Goal: Task Accomplishment & Management: Manage account settings

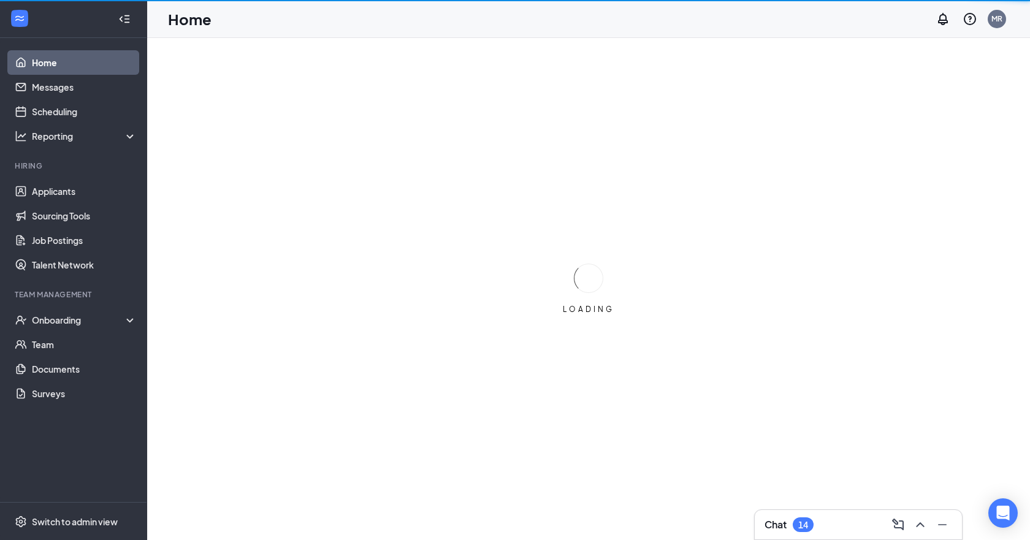
click at [1030, 395] on div "LOADING" at bounding box center [588, 289] width 883 height 502
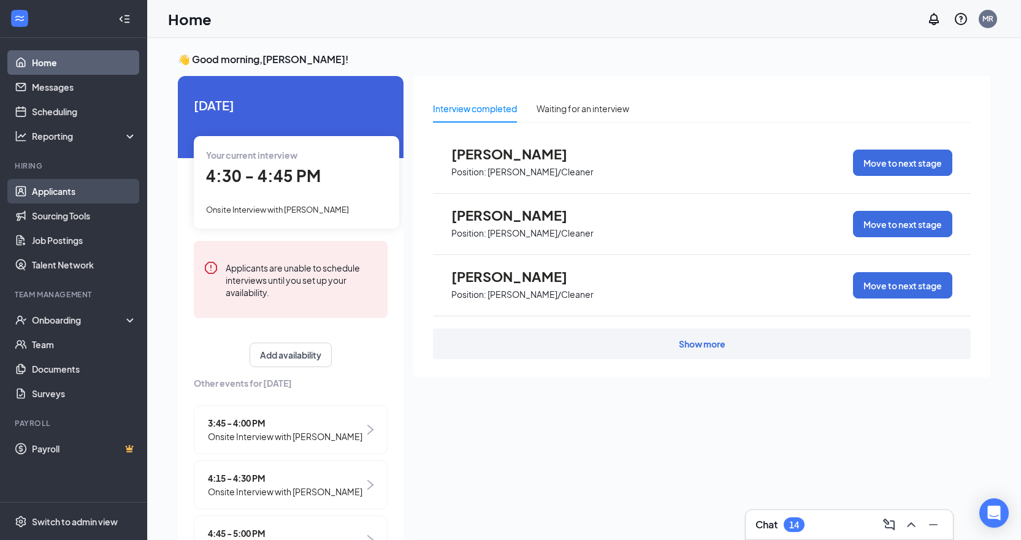
click at [68, 196] on link "Applicants" at bounding box center [84, 191] width 105 height 25
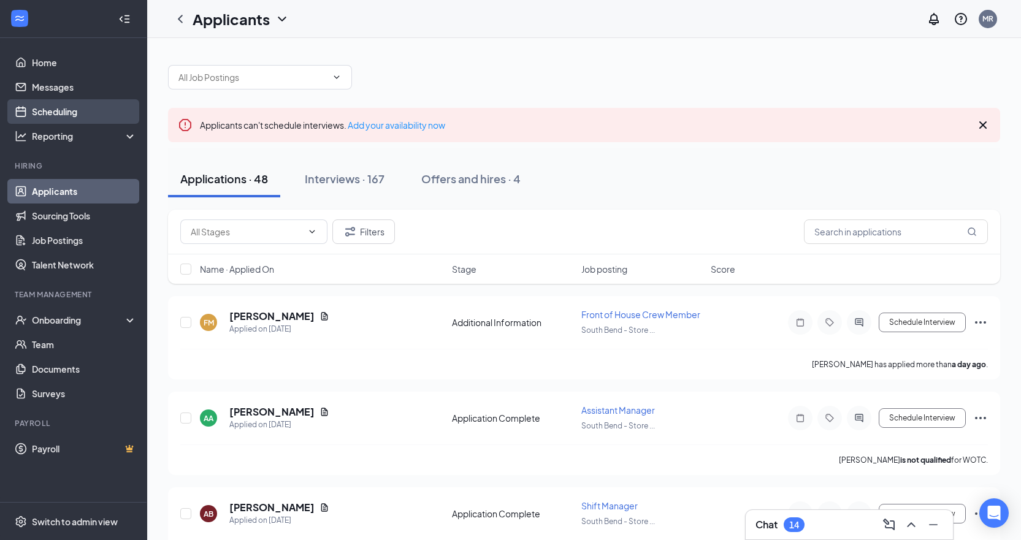
click at [61, 109] on link "Scheduling" at bounding box center [84, 111] width 105 height 25
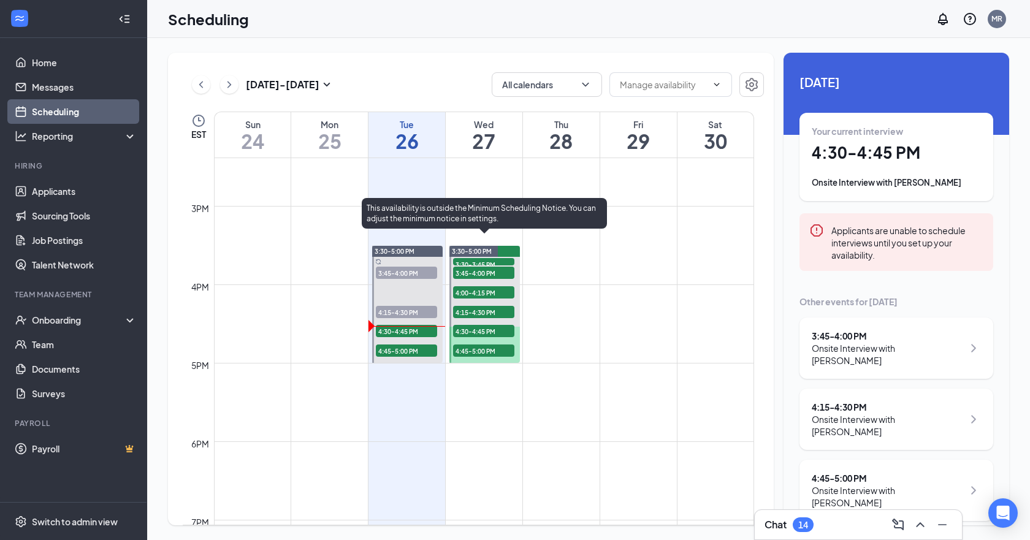
scroll to position [1155, 0]
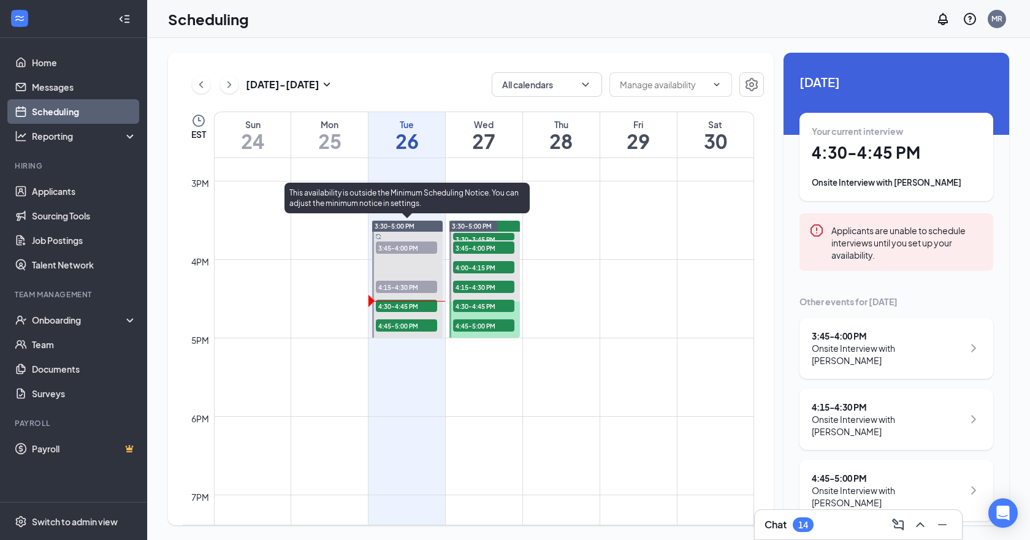
click at [429, 307] on span "4:30-4:45 PM" at bounding box center [406, 306] width 61 height 12
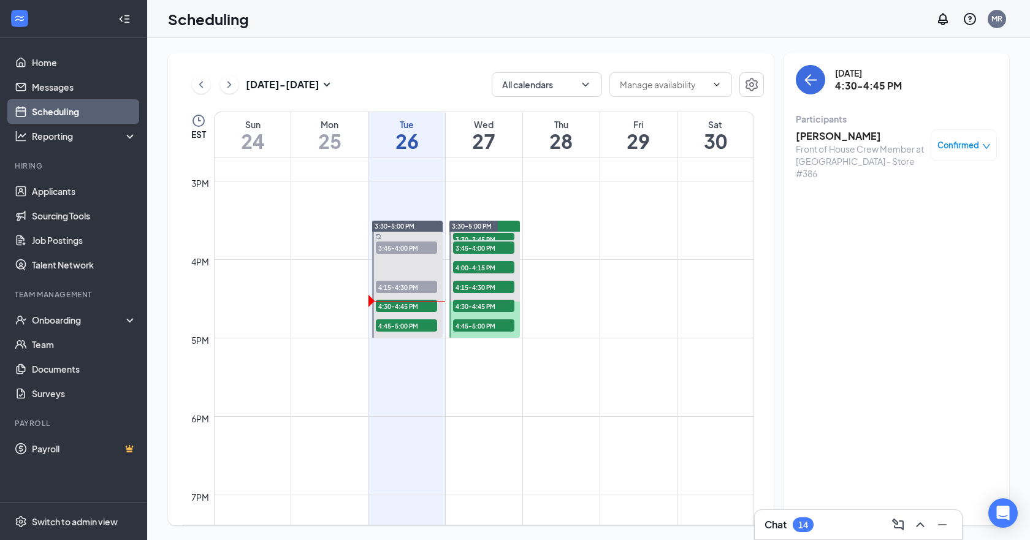
click at [991, 145] on div "Confirmed" at bounding box center [964, 145] width 66 height 32
click at [981, 145] on div "Confirmed" at bounding box center [964, 145] width 53 height 12
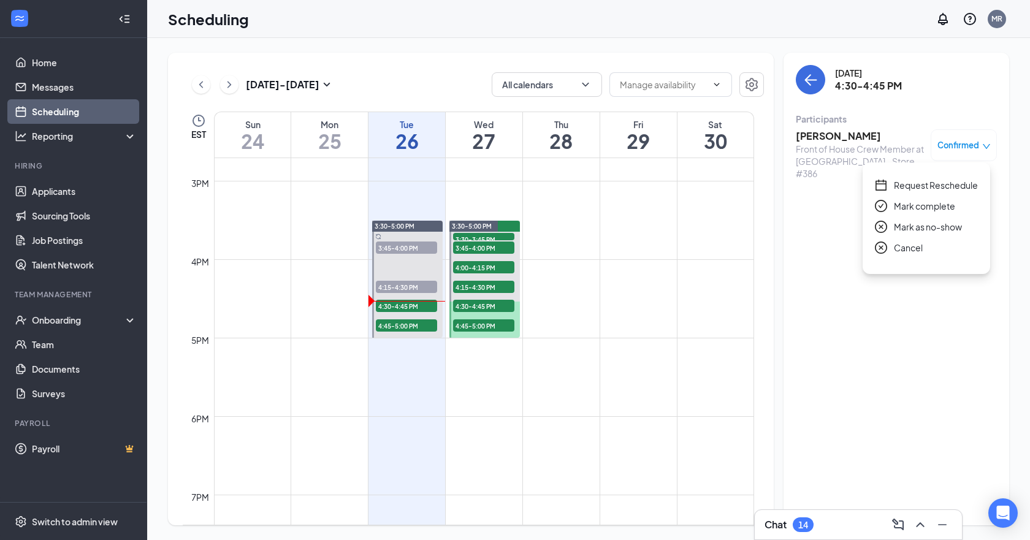
click at [911, 209] on span "Mark complete" at bounding box center [924, 205] width 61 height 13
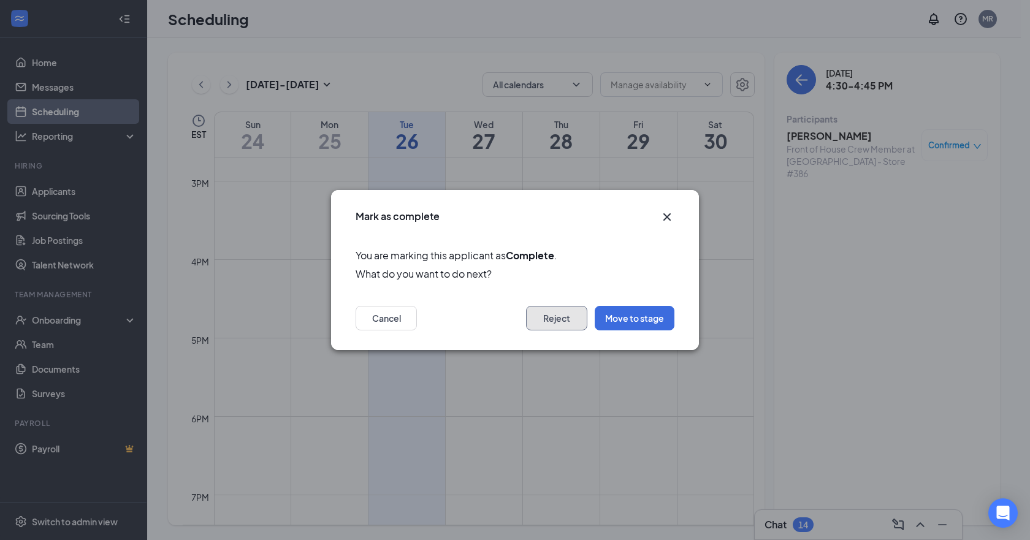
click at [554, 321] on button "Reject" at bounding box center [556, 318] width 61 height 25
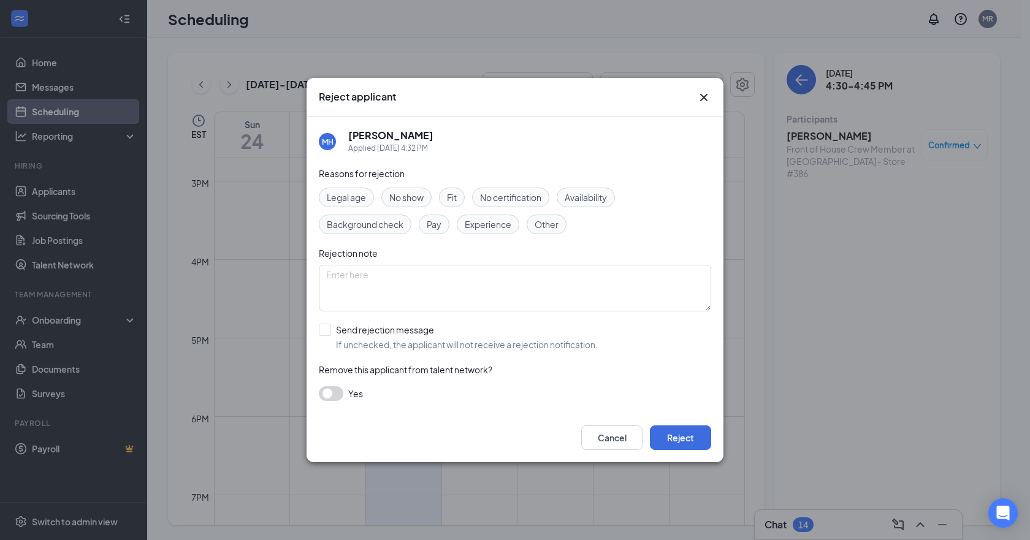
click at [454, 203] on span "Fit" at bounding box center [452, 197] width 10 height 13
click at [339, 392] on button "button" at bounding box center [331, 393] width 25 height 15
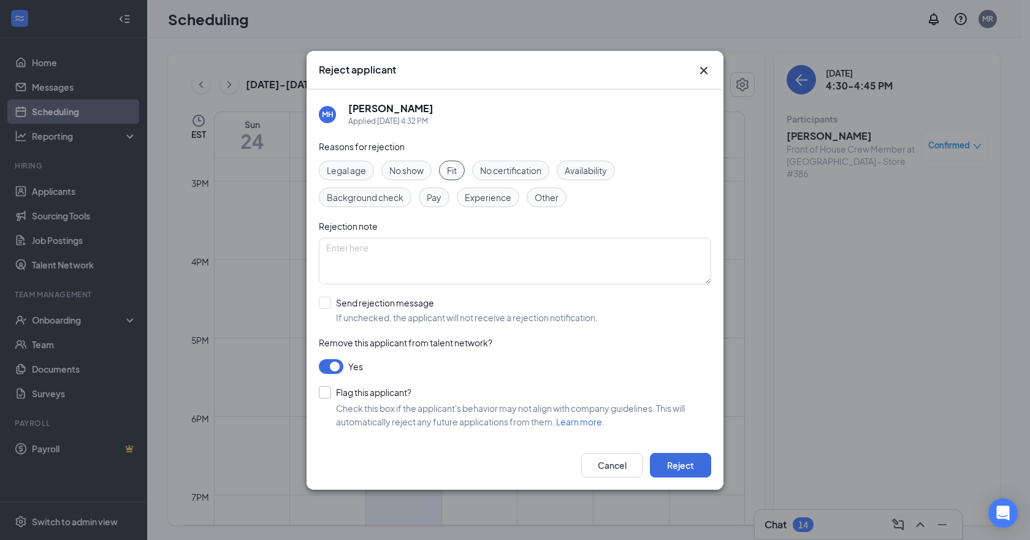
click at [335, 398] on input "Flag this applicant?" at bounding box center [365, 392] width 93 height 12
checkbox input "true"
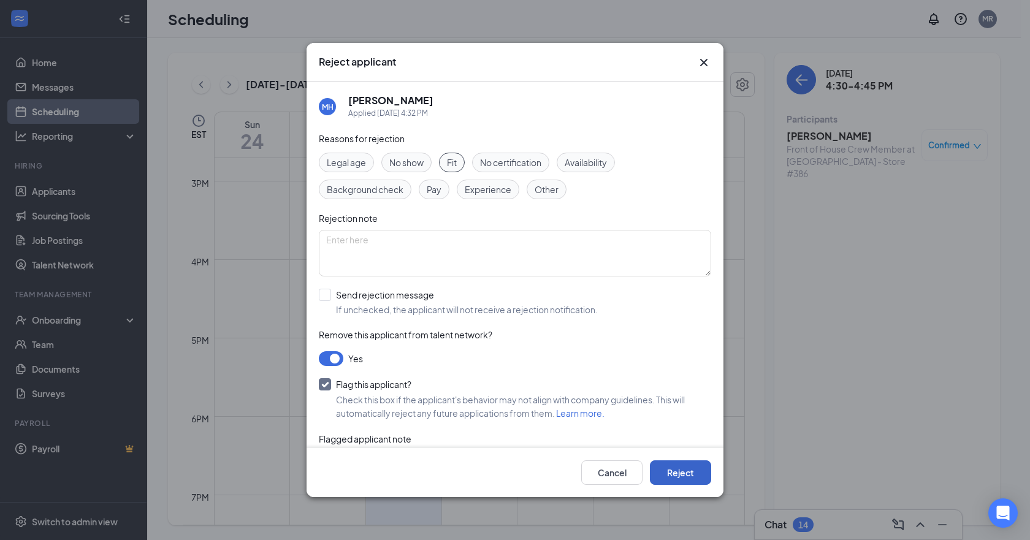
click at [702, 472] on button "Reject" at bounding box center [680, 473] width 61 height 25
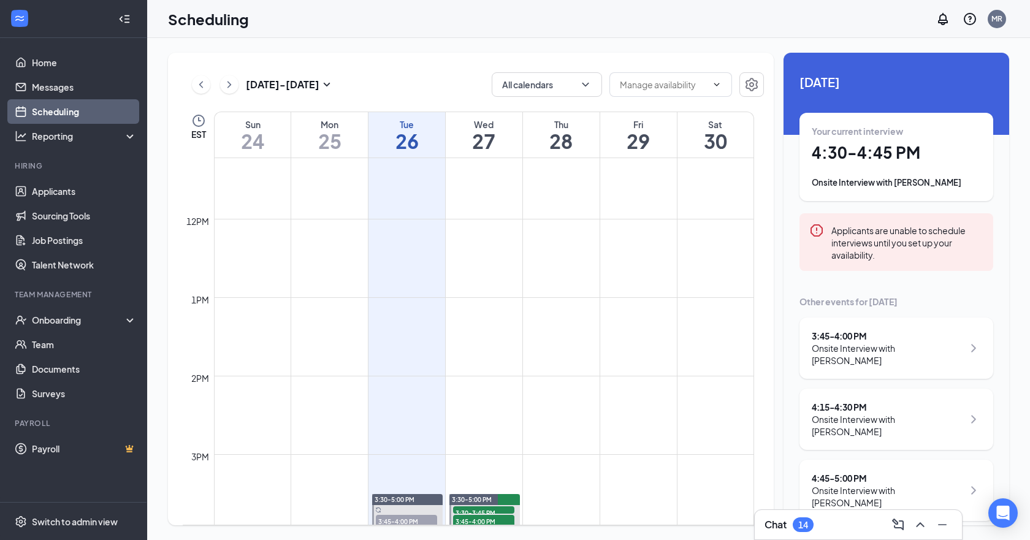
scroll to position [1216, 0]
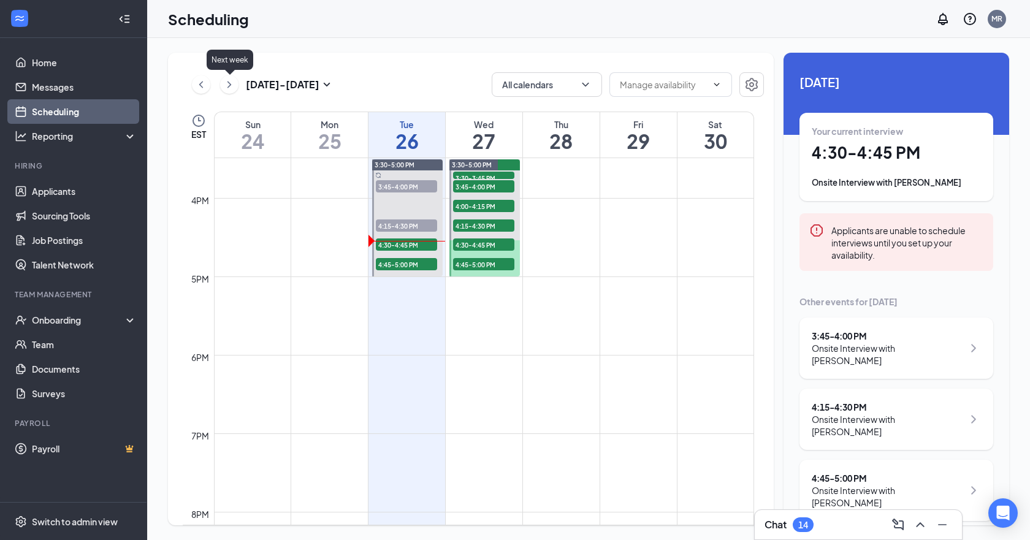
click at [235, 85] on icon "ChevronRight" at bounding box center [229, 84] width 12 height 15
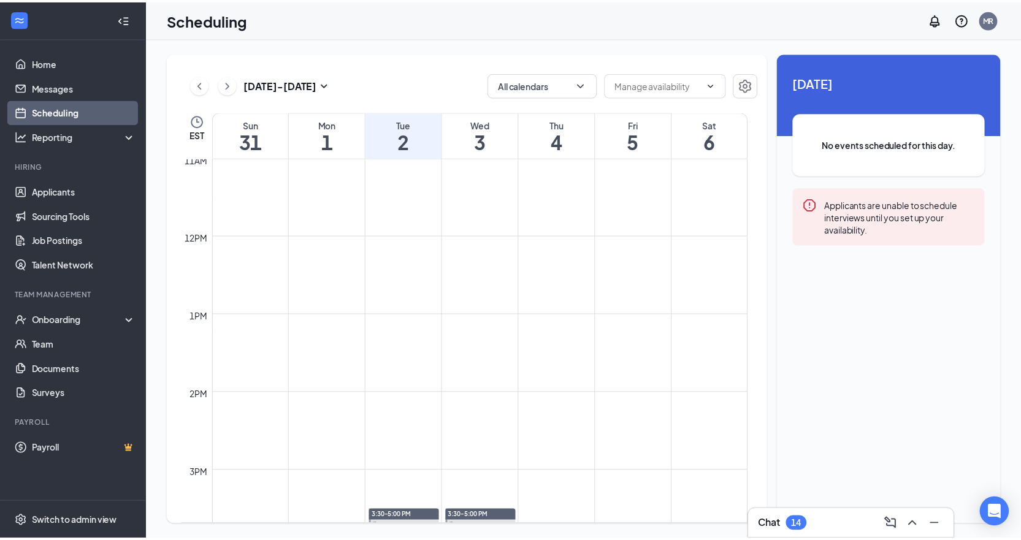
scroll to position [848, 0]
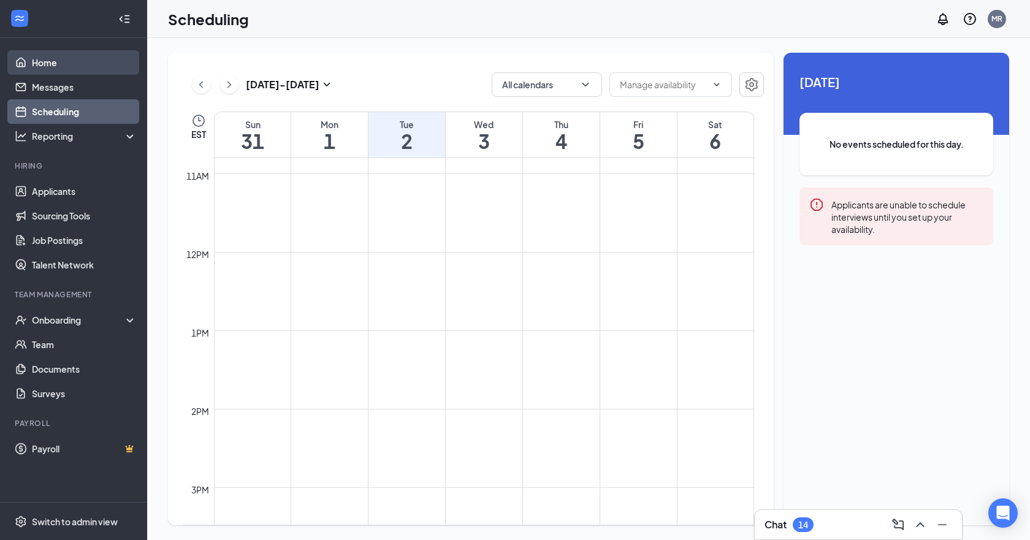
click at [41, 65] on link "Home" at bounding box center [84, 62] width 105 height 25
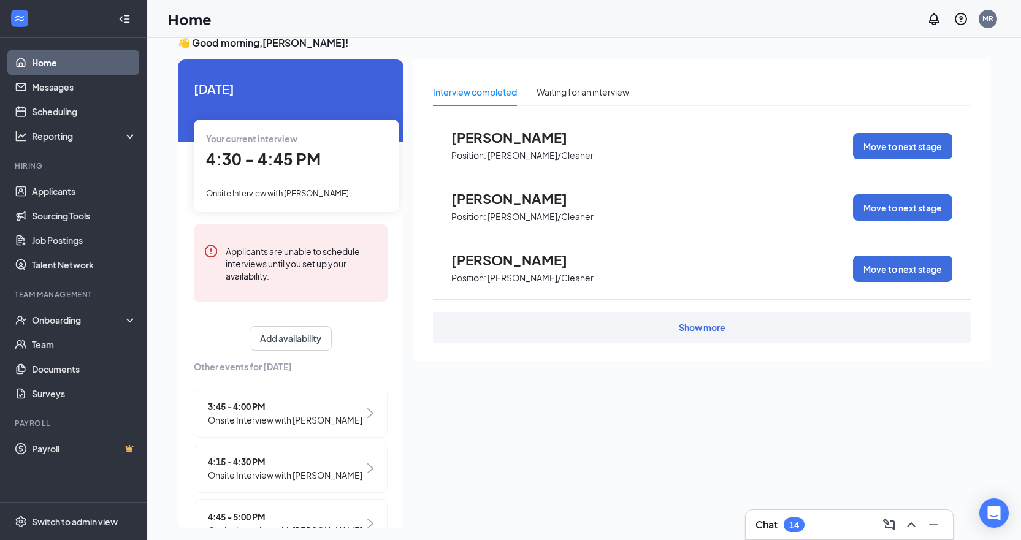
scroll to position [26, 0]
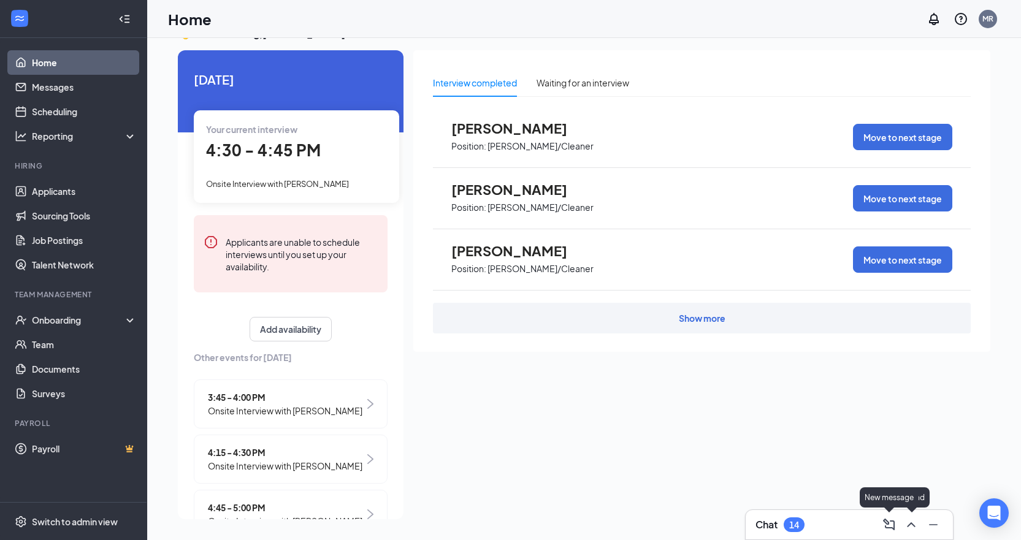
click at [799, 520] on div "14" at bounding box center [794, 525] width 10 height 10
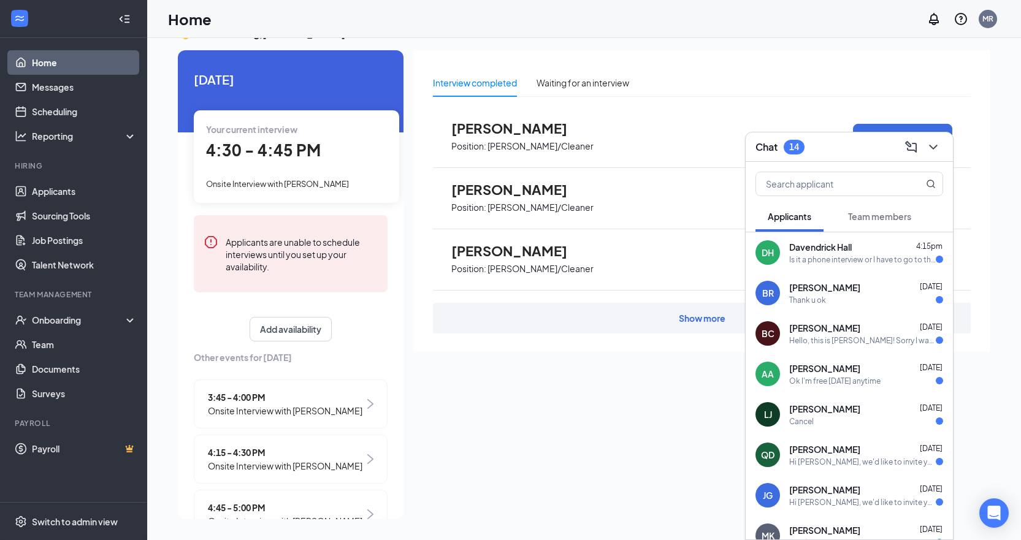
click at [873, 258] on div "Is it a phone interview or I have to go to the place?" at bounding box center [862, 259] width 147 height 10
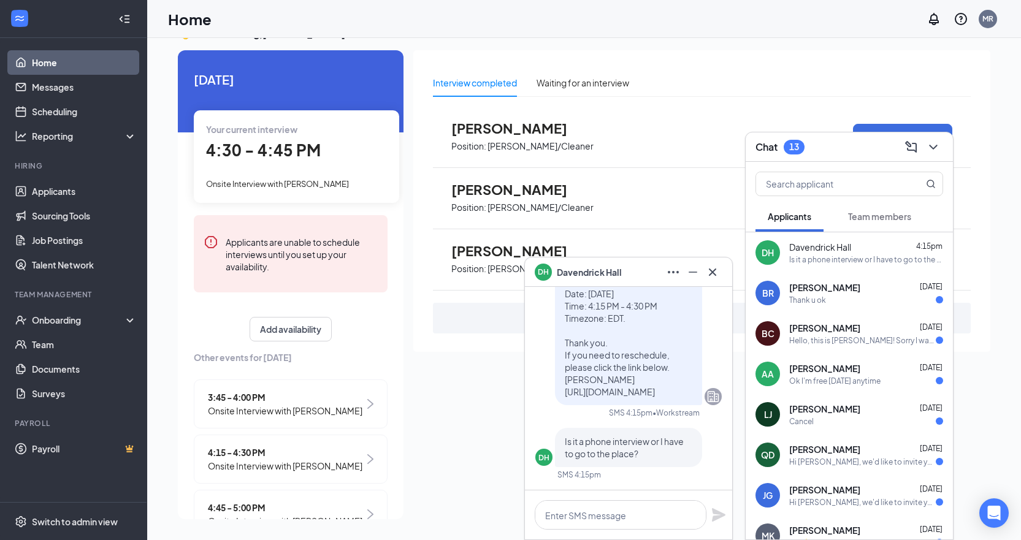
click at [864, 300] on div "Thank u ok" at bounding box center [866, 300] width 154 height 10
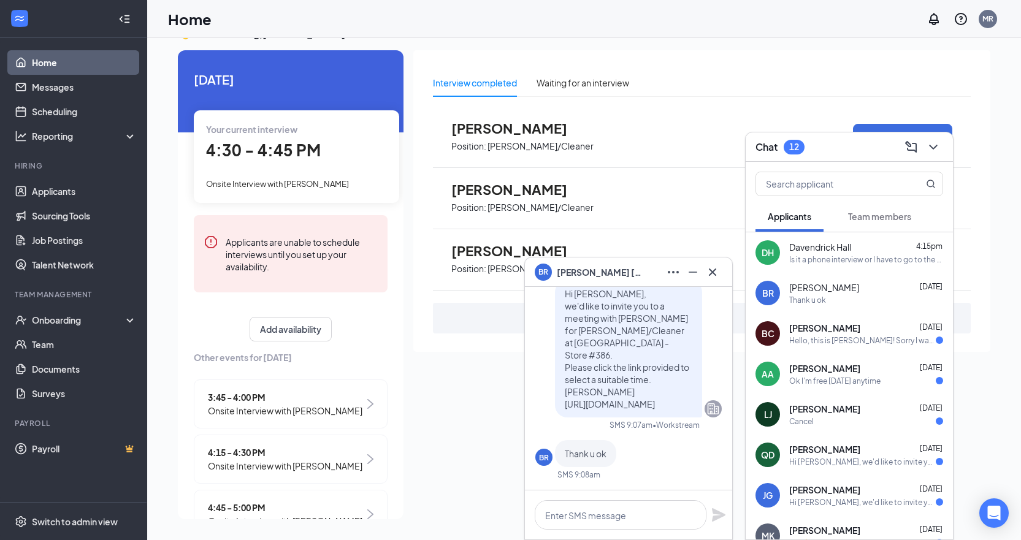
click at [855, 340] on div "Hello, this is [PERSON_NAME]! Sorry I wasn't able to make it to the interview. …" at bounding box center [862, 340] width 147 height 10
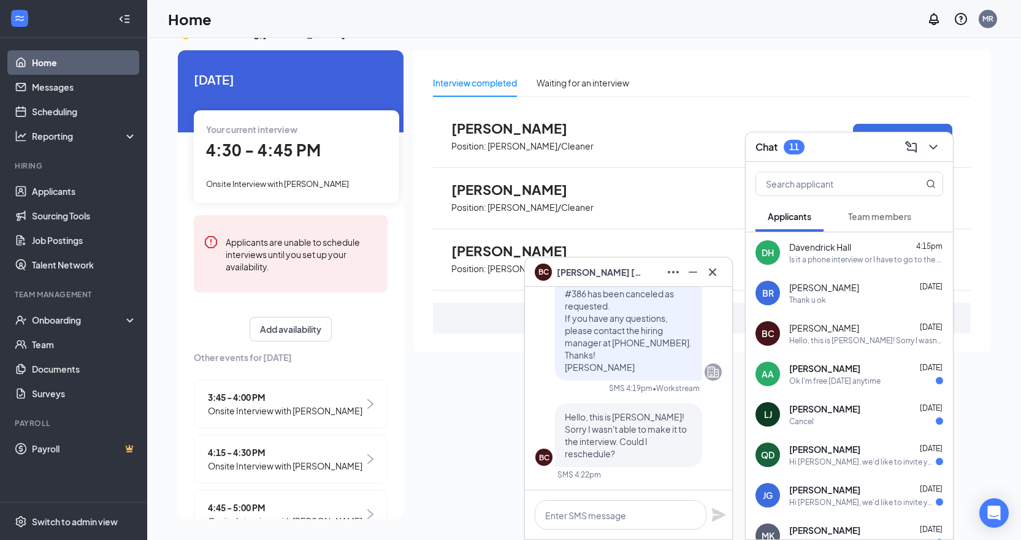
click at [879, 384] on div "Ok I'm free [DATE] anytime" at bounding box center [834, 381] width 91 height 10
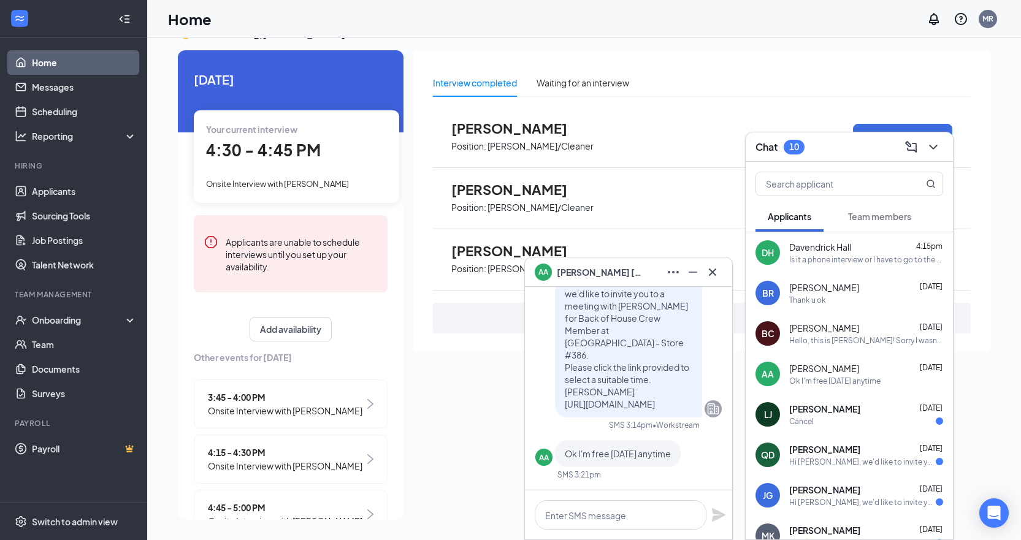
click at [882, 417] on div "Cancel" at bounding box center [866, 421] width 154 height 10
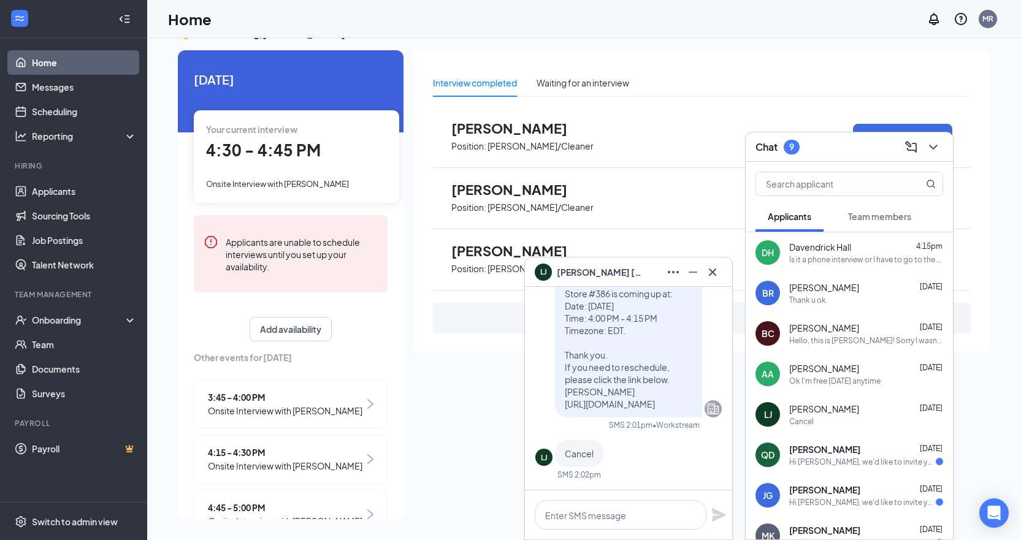
click at [870, 457] on div "Hi [PERSON_NAME], we'd like to invite you to a meeting with [PERSON_NAME] for […" at bounding box center [862, 462] width 147 height 10
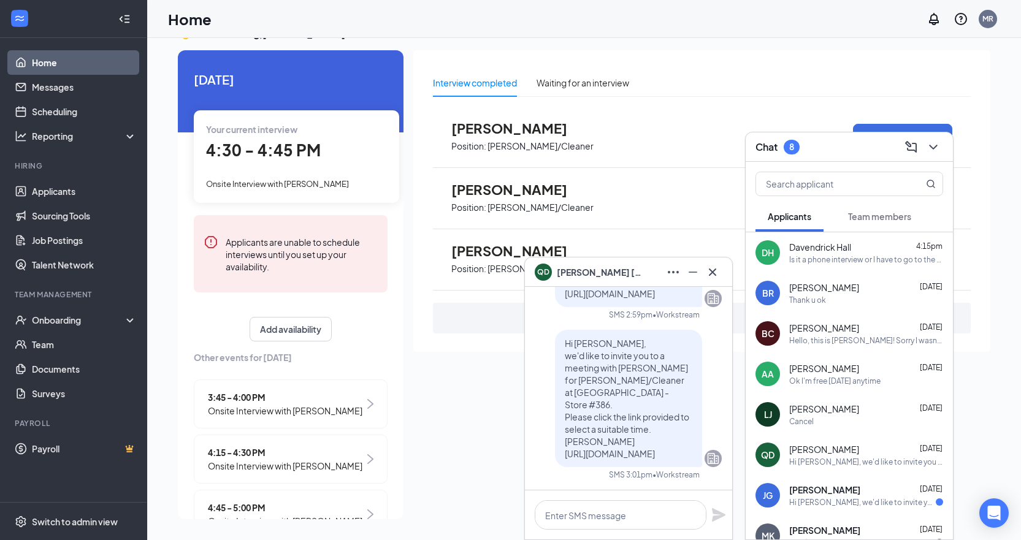
click at [877, 486] on div "[PERSON_NAME] [DATE]" at bounding box center [866, 490] width 154 height 12
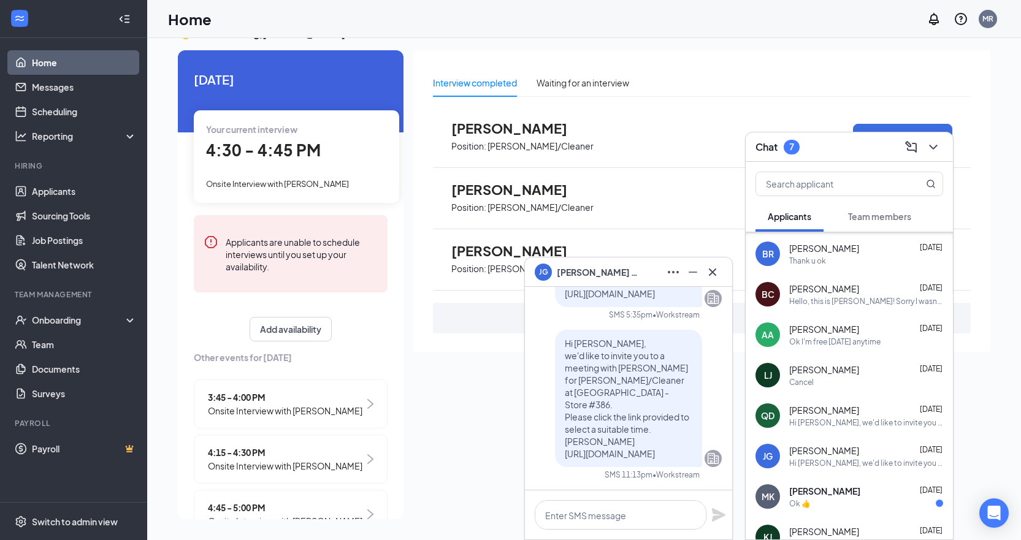
scroll to position [123, 0]
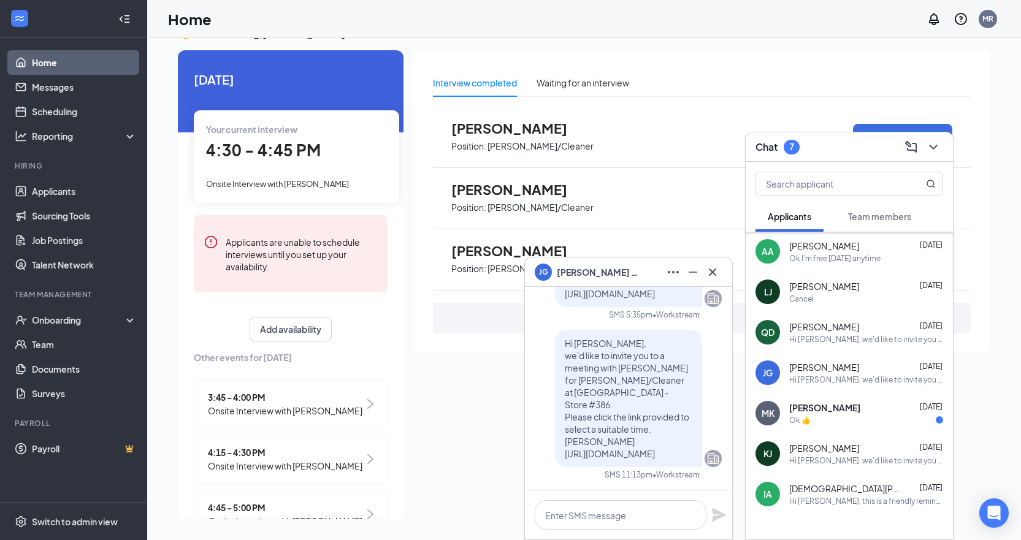
click at [871, 423] on div "Ok 👍" at bounding box center [866, 420] width 154 height 10
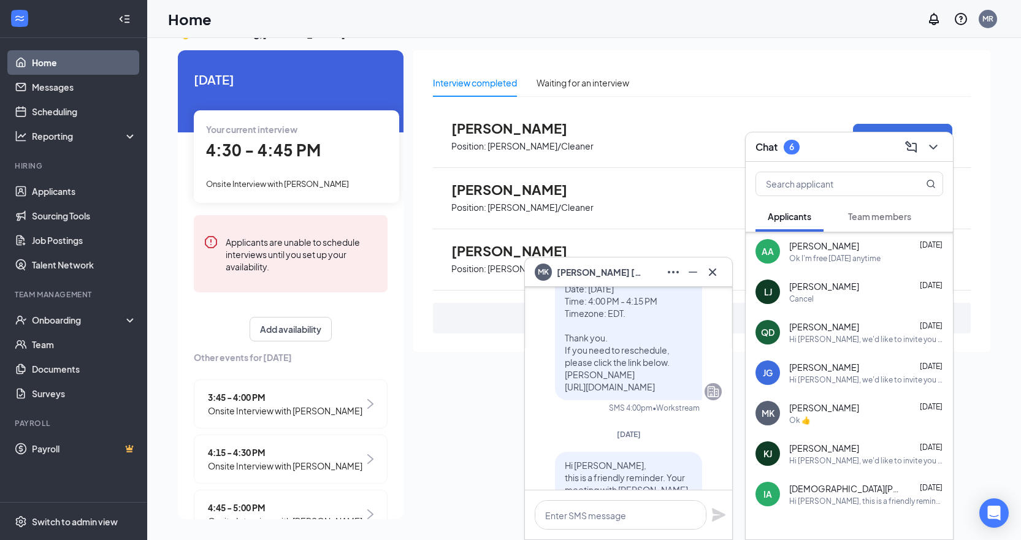
scroll to position [0, 0]
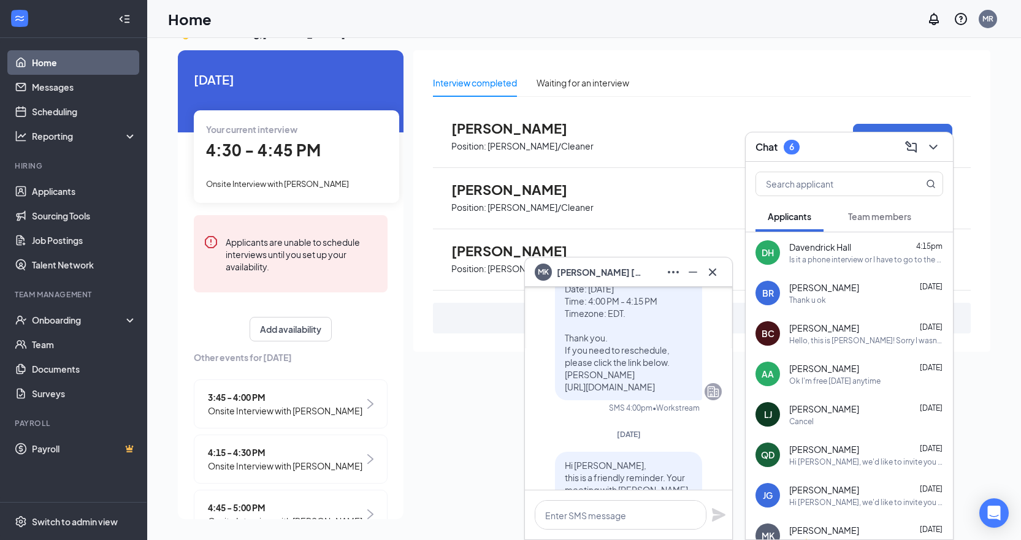
click at [849, 269] on div "DH [PERSON_NAME] Hall 4:15pm Is it a phone interview or I have to go to the pla…" at bounding box center [849, 252] width 207 height 40
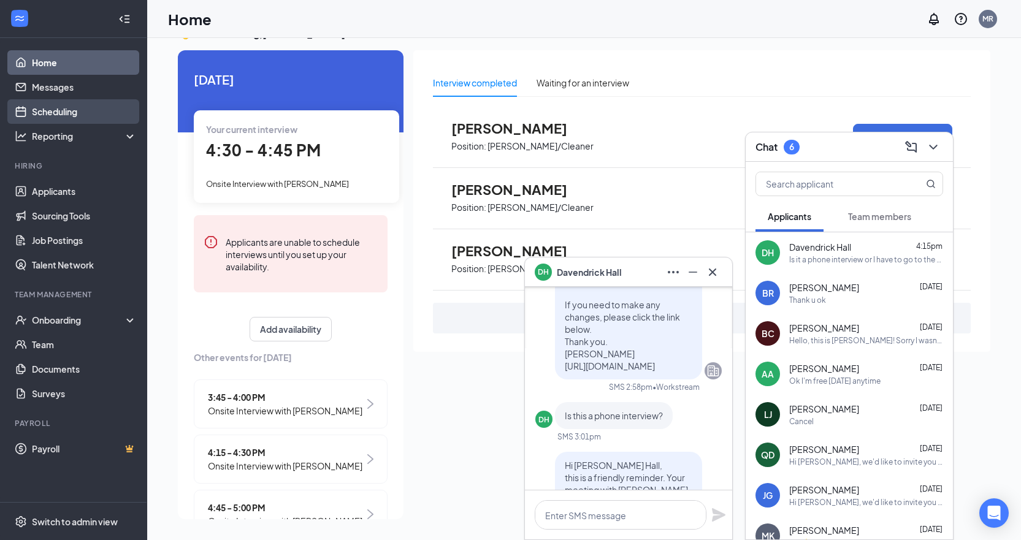
click at [44, 123] on link "Scheduling" at bounding box center [84, 111] width 105 height 25
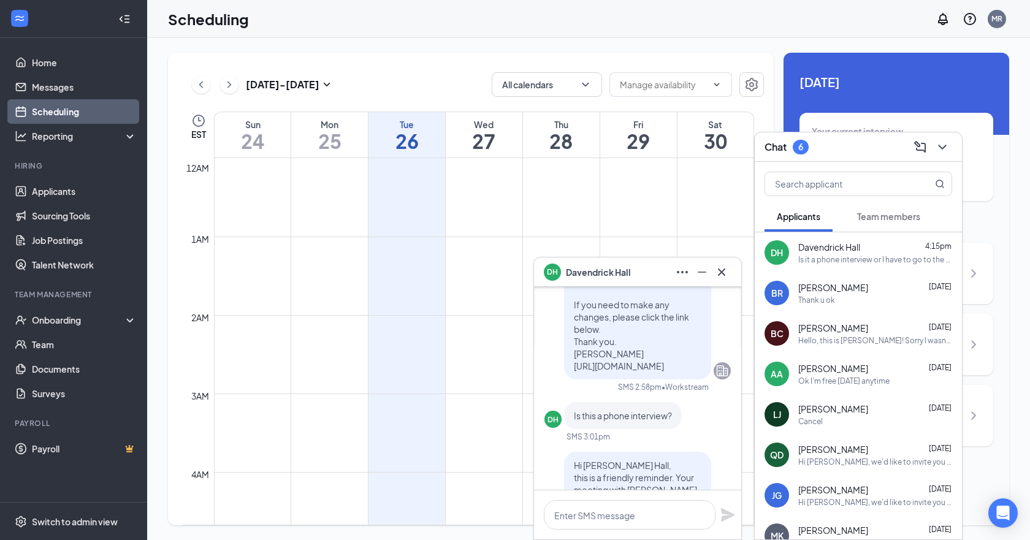
scroll to position [603, 0]
click at [704, 274] on icon "Minimize" at bounding box center [702, 272] width 15 height 15
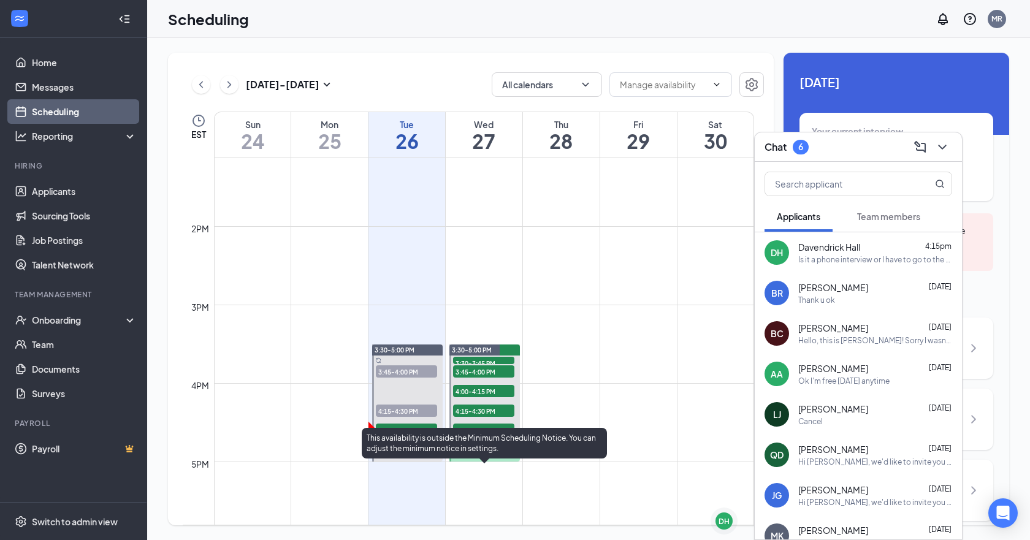
scroll to position [1032, 0]
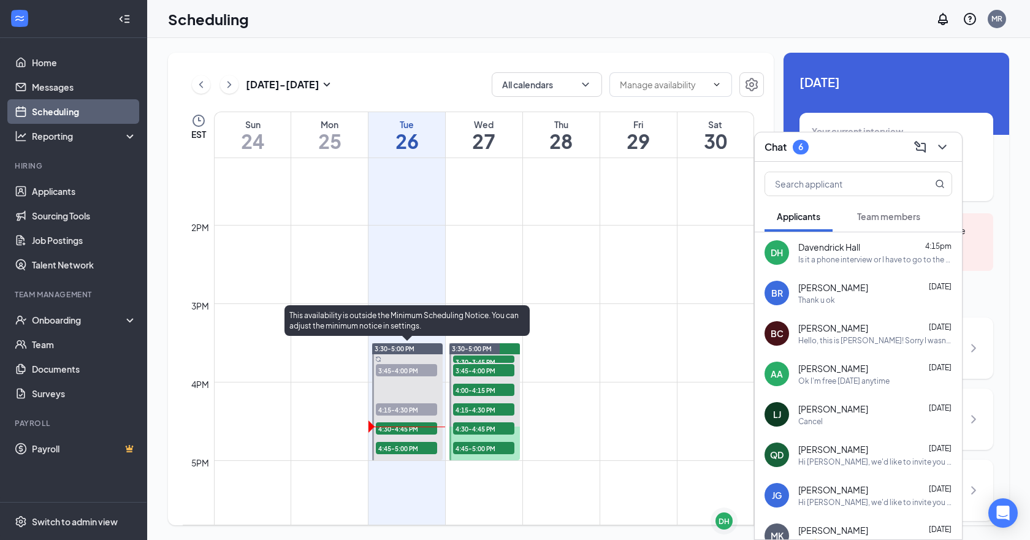
click at [398, 368] on span "3:45-4:00 PM" at bounding box center [406, 370] width 61 height 12
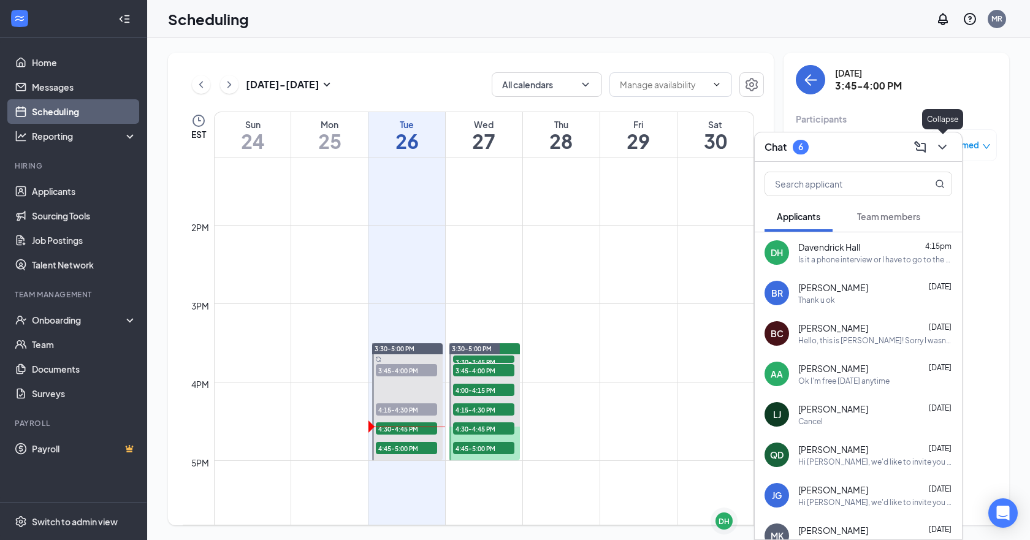
click at [948, 143] on icon "ChevronDown" at bounding box center [942, 147] width 15 height 15
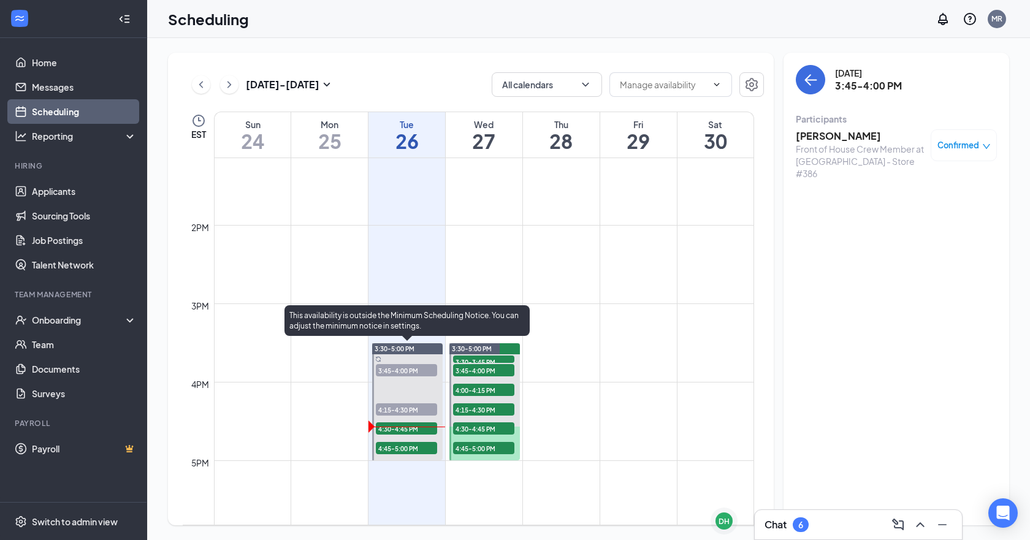
click at [418, 411] on span "4:15-4:30 PM" at bounding box center [406, 410] width 61 height 12
click at [424, 450] on span "4:45-5:00 PM" at bounding box center [406, 448] width 61 height 12
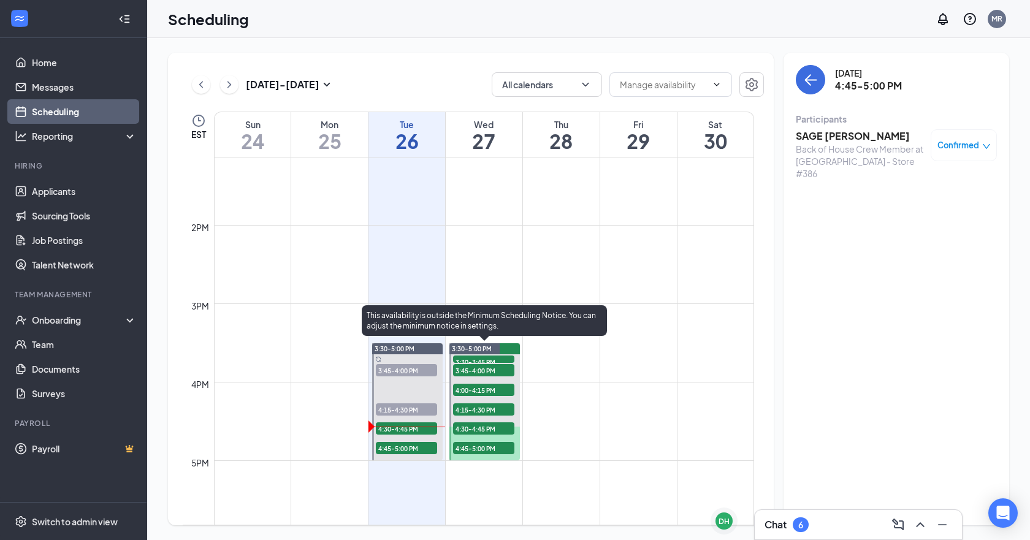
click at [470, 360] on span "3:30-3:45 PM" at bounding box center [483, 362] width 61 height 12
click at [470, 371] on span "3:45-4:00 PM" at bounding box center [483, 370] width 61 height 12
click at [473, 393] on span "4:00-4:15 PM" at bounding box center [483, 390] width 61 height 12
click at [474, 410] on span "4:15-4:30 PM" at bounding box center [483, 410] width 61 height 12
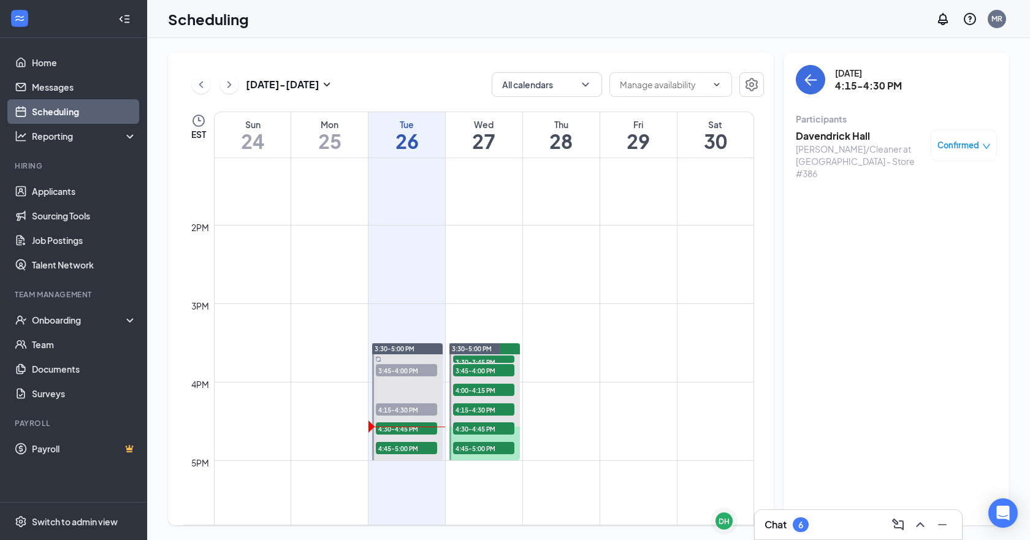
click at [983, 151] on div "Confirmed" at bounding box center [964, 145] width 53 height 12
click at [901, 245] on span "Cancel" at bounding box center [908, 242] width 29 height 13
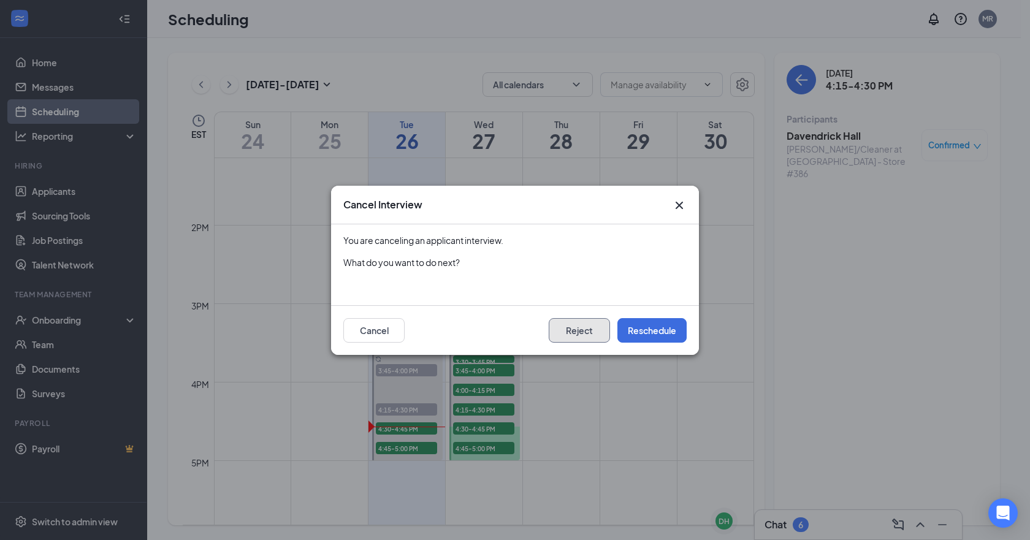
click at [598, 337] on button "Reject" at bounding box center [579, 330] width 61 height 25
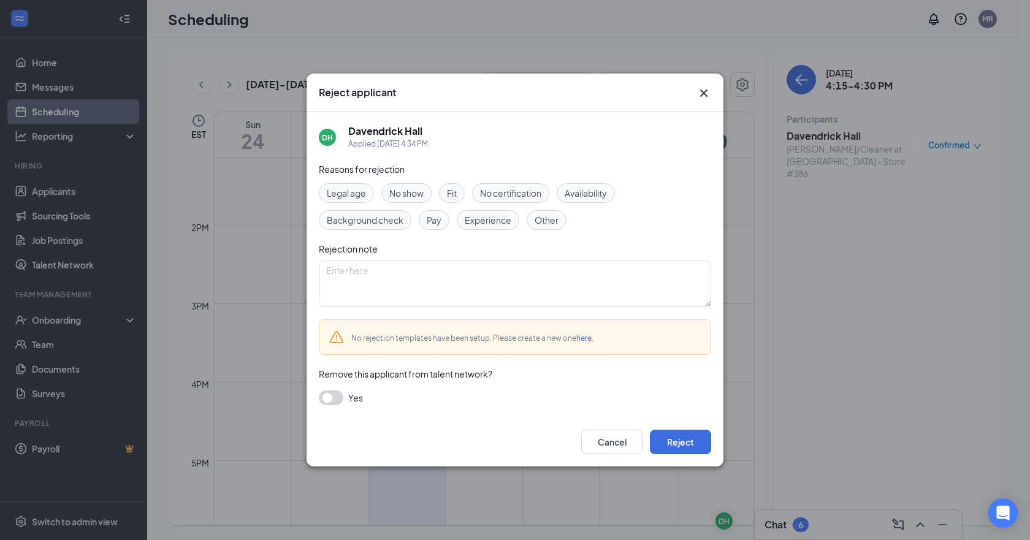
click at [456, 191] on span "Fit" at bounding box center [452, 192] width 10 height 13
click at [335, 402] on button "button" at bounding box center [331, 398] width 25 height 15
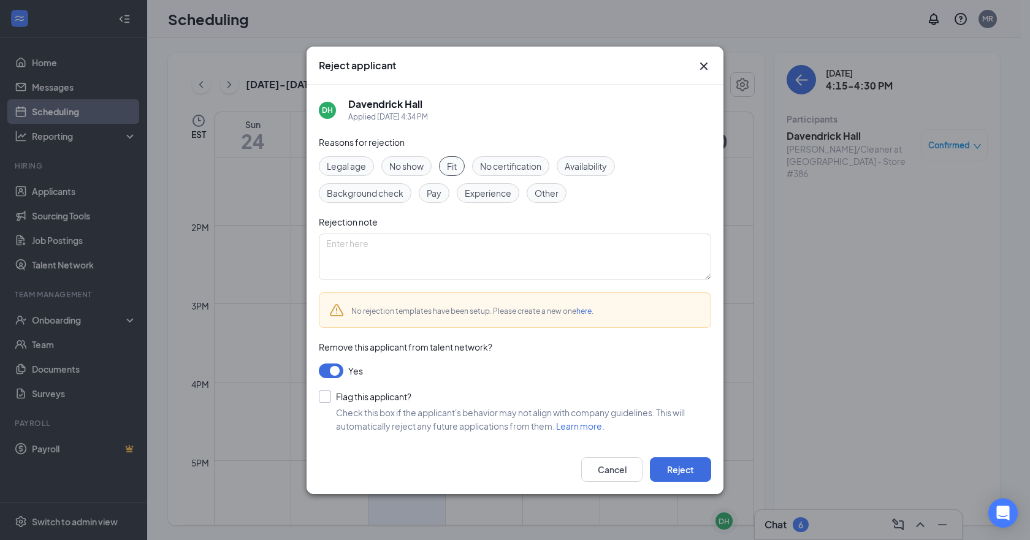
click at [326, 399] on input "Flag this applicant?" at bounding box center [365, 397] width 93 height 12
checkbox input "true"
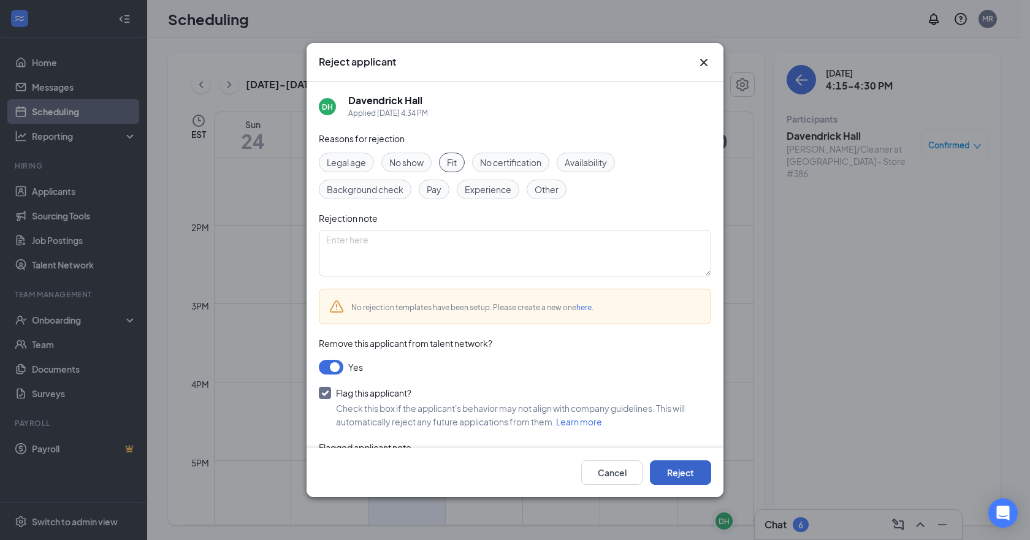
click at [671, 470] on button "Reject" at bounding box center [680, 473] width 61 height 25
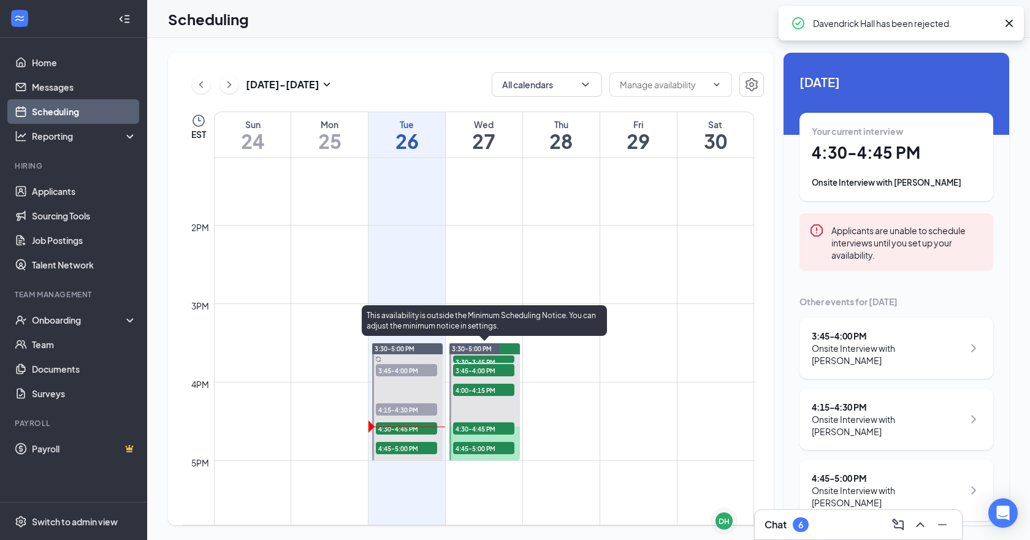
click at [454, 430] on span "4:30-4:45 PM" at bounding box center [483, 429] width 61 height 12
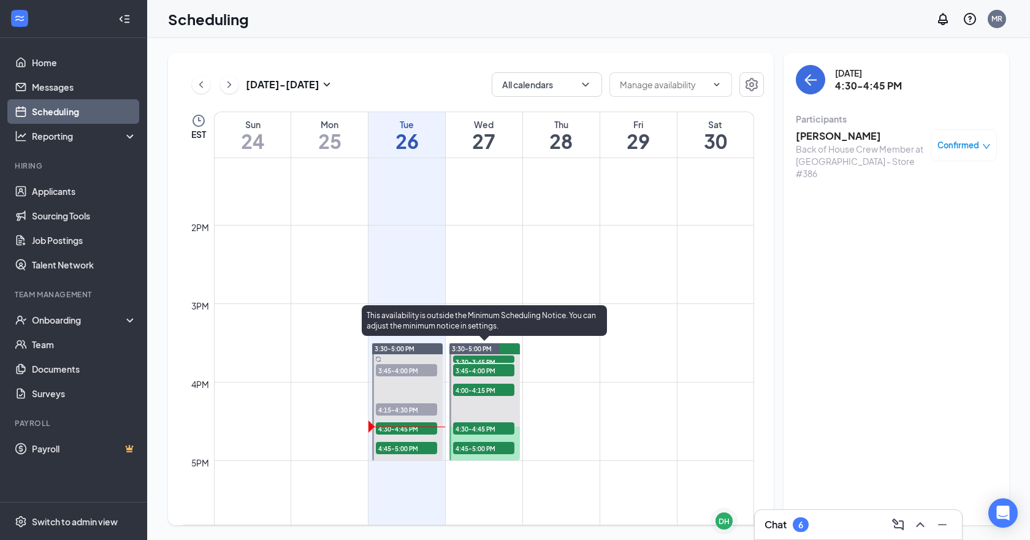
click at [473, 446] on span "4:45-5:00 PM" at bounding box center [483, 448] width 61 height 12
